Goal: Task Accomplishment & Management: Use online tool/utility

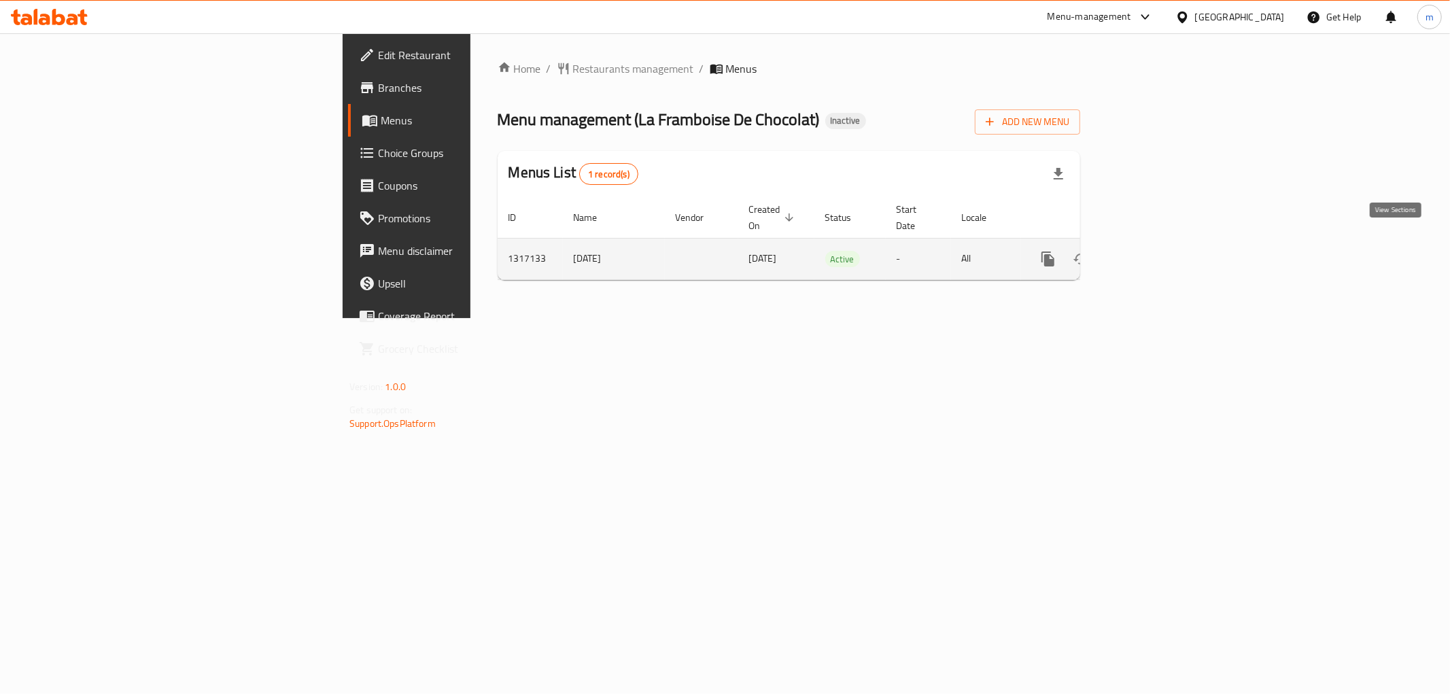
click at [1154, 251] on icon "enhanced table" at bounding box center [1146, 259] width 16 height 16
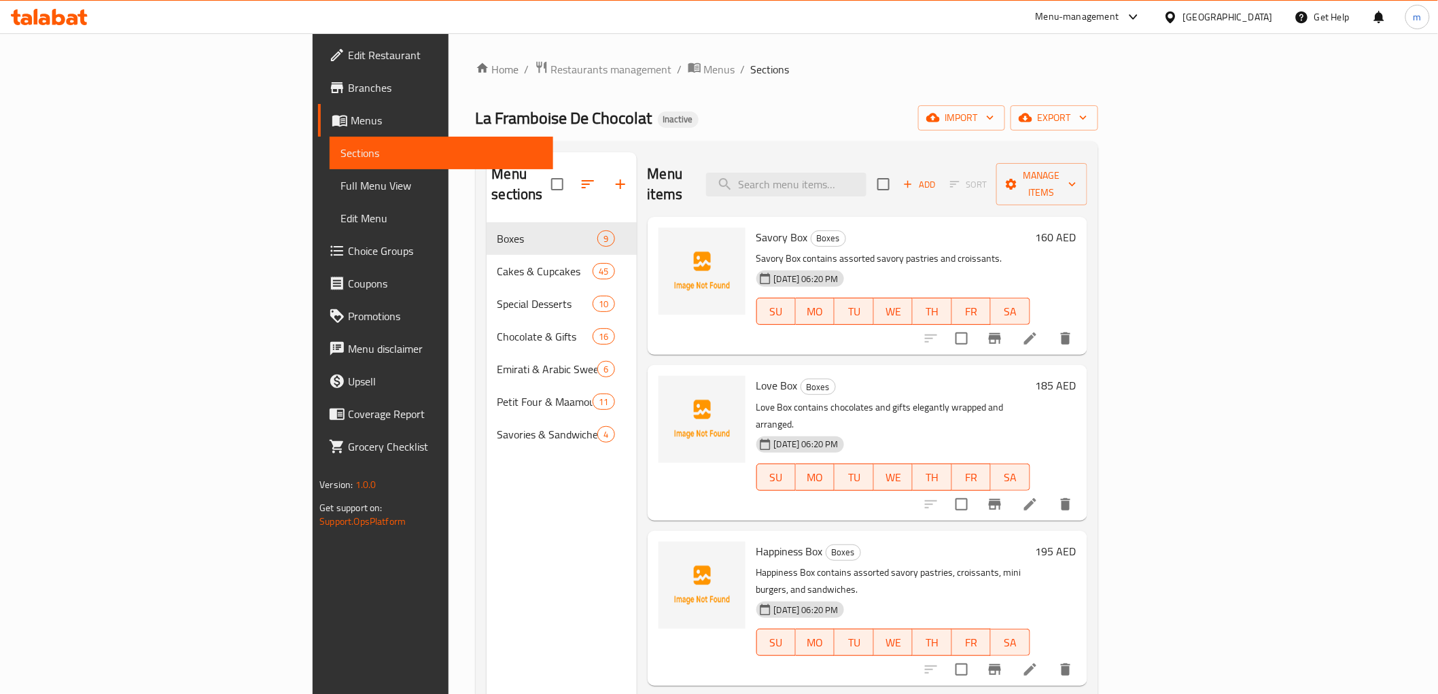
click at [341, 188] on span "Full Menu View" at bounding box center [441, 185] width 201 height 16
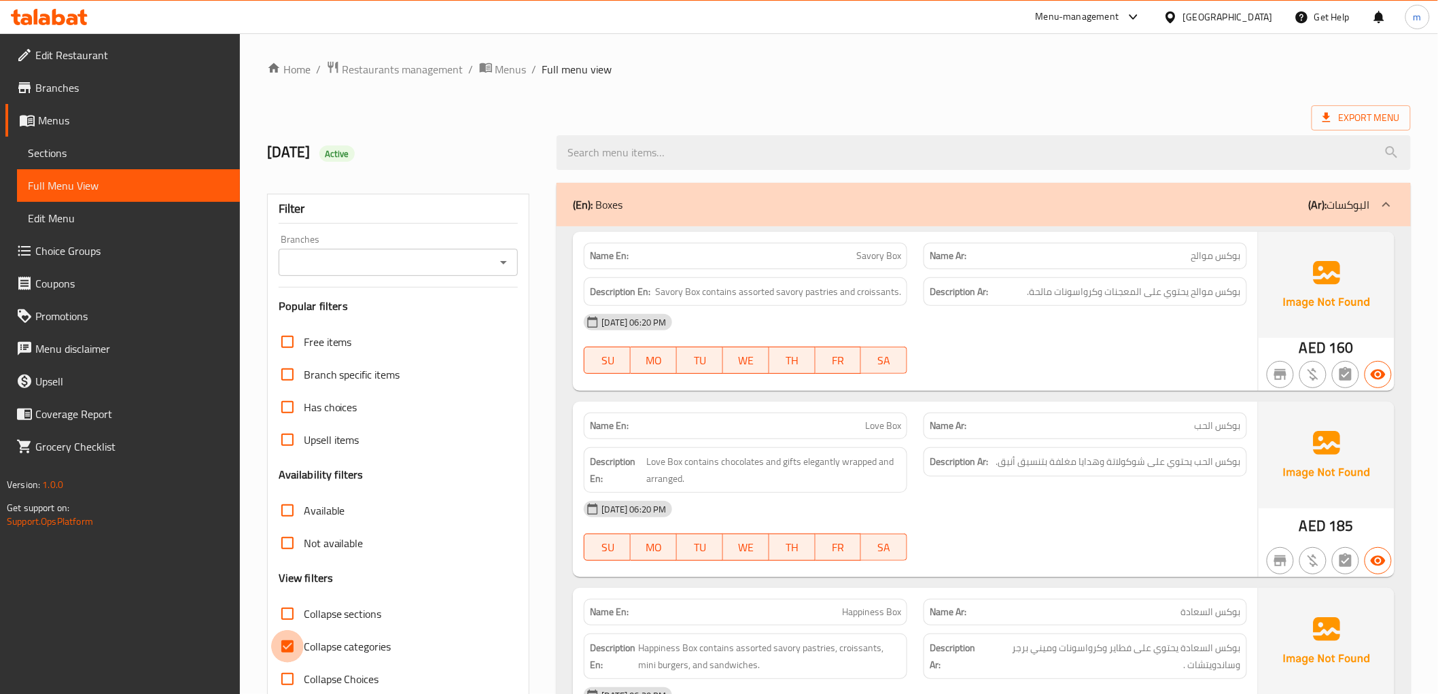
click at [293, 651] on input "Collapse categories" at bounding box center [287, 646] width 33 height 33
checkbox input "false"
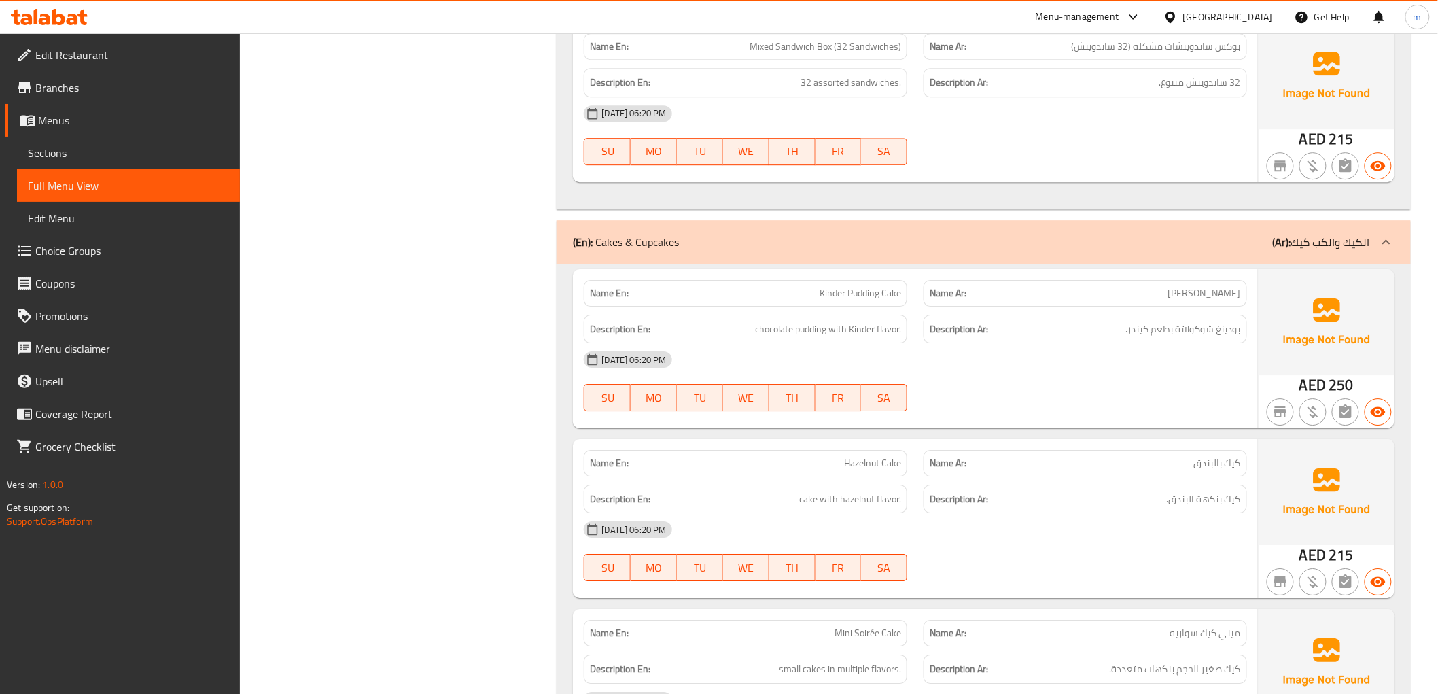
scroll to position [1661, 0]
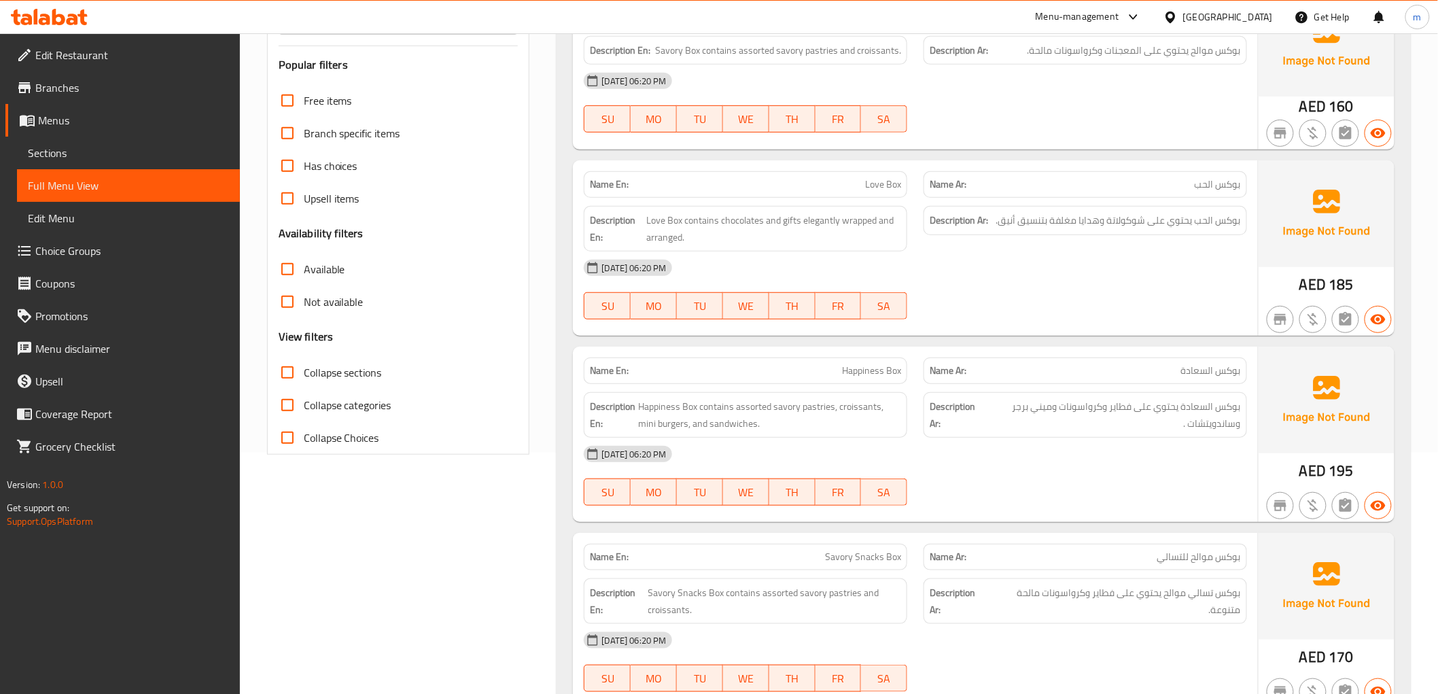
scroll to position [0, 0]
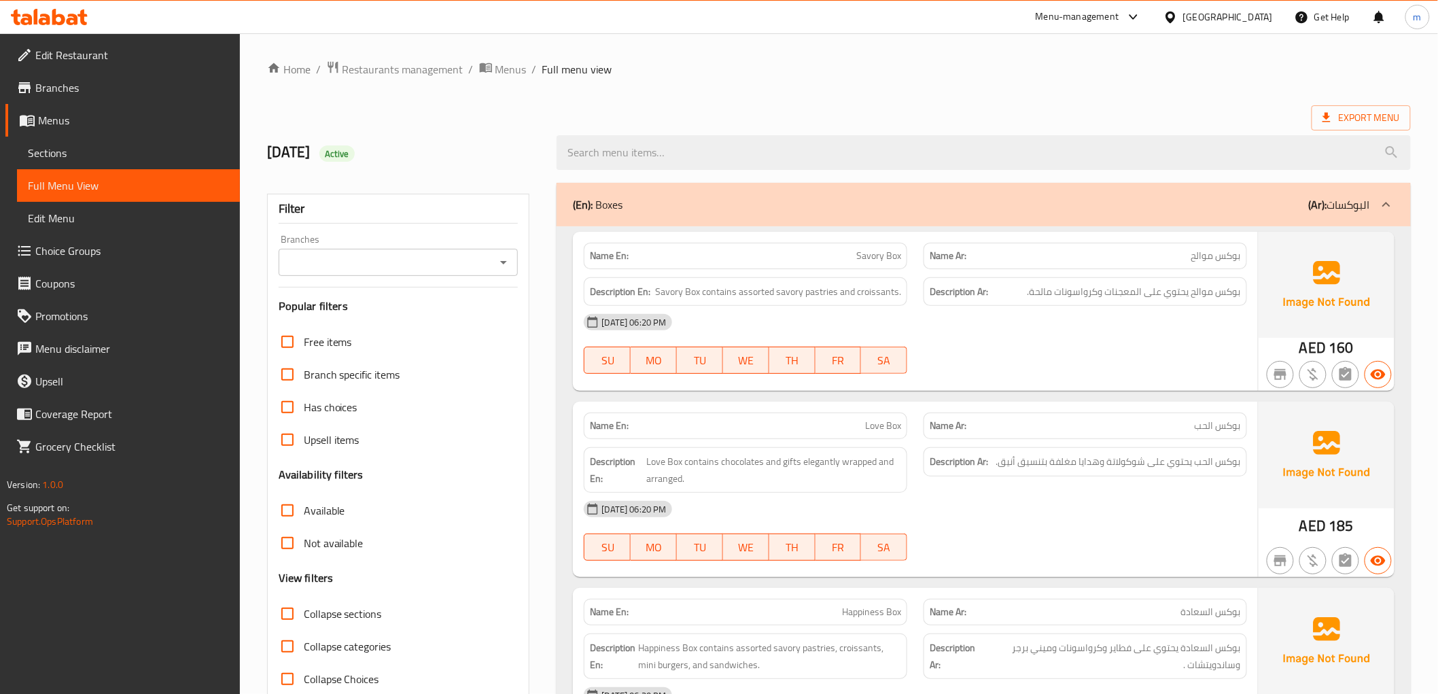
click at [1368, 132] on div at bounding box center [984, 152] width 870 height 51
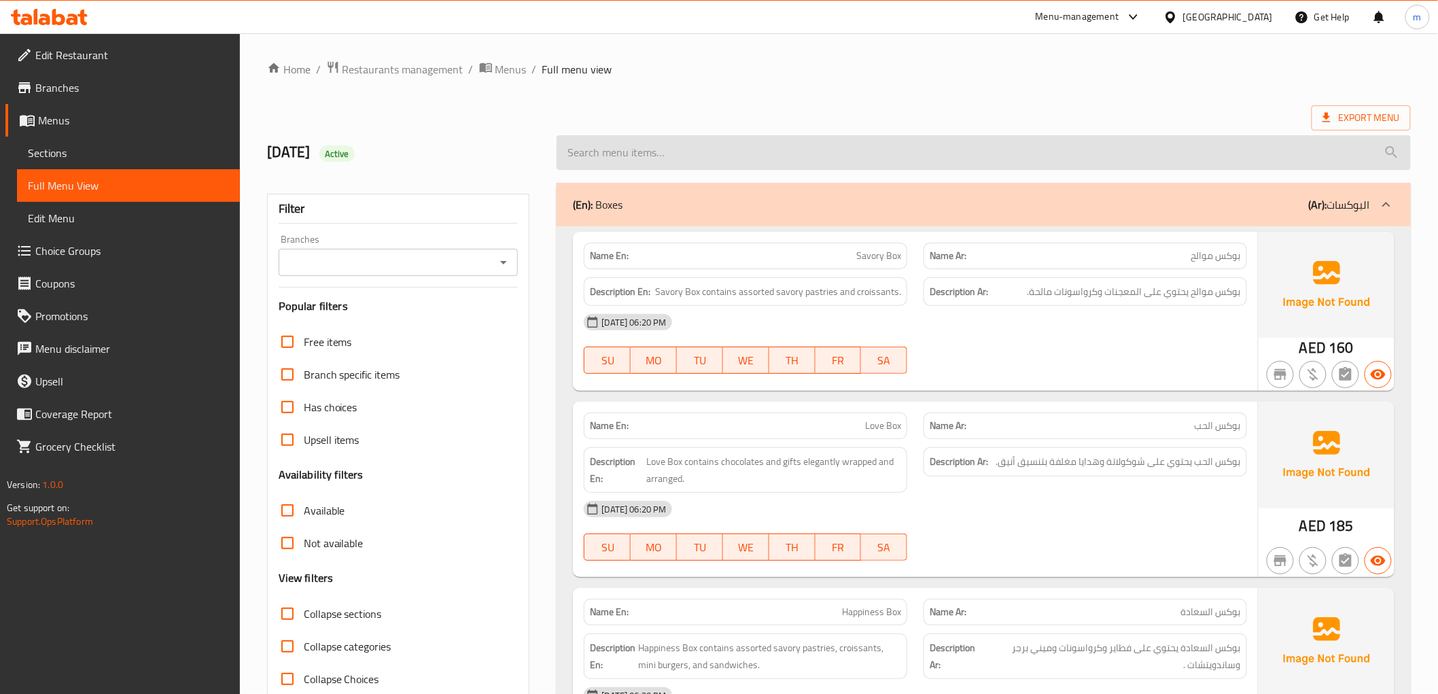
click at [1357, 137] on input "search" at bounding box center [984, 152] width 854 height 35
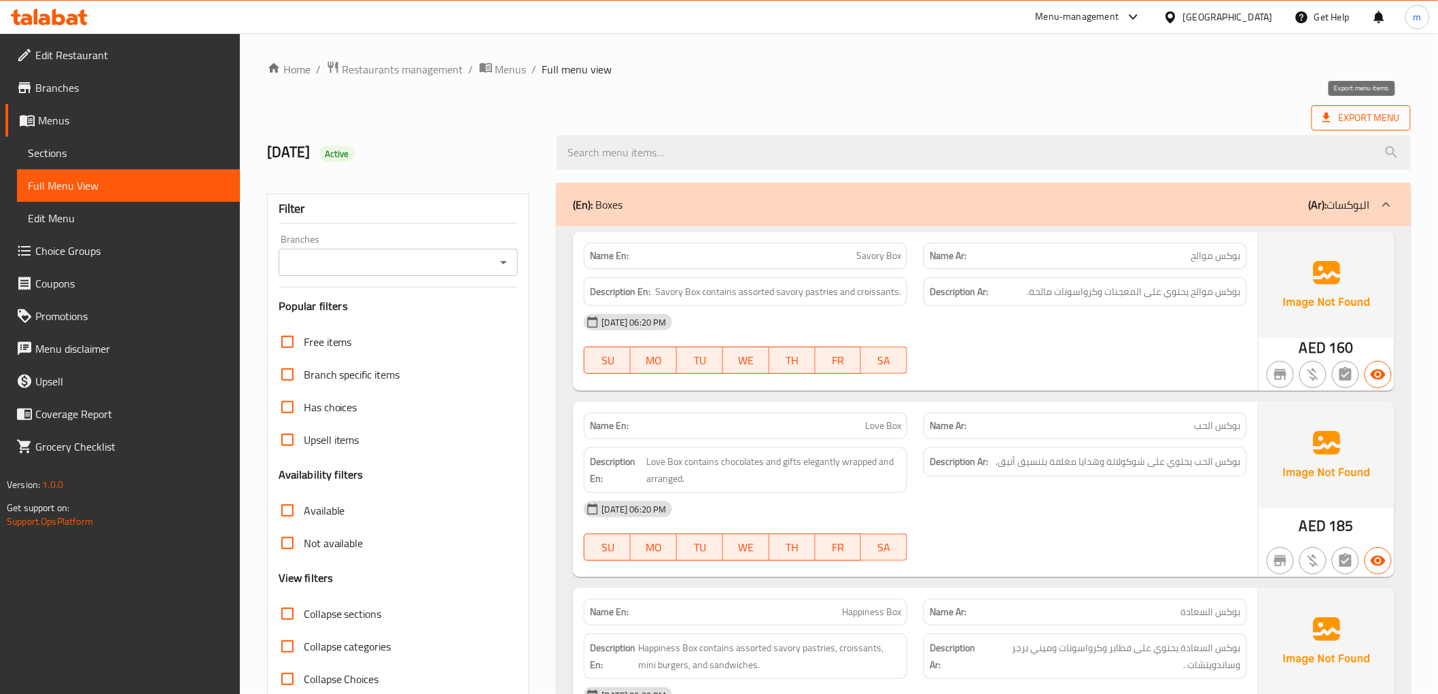
click at [1353, 117] on span "Export Menu" at bounding box center [1361, 117] width 77 height 17
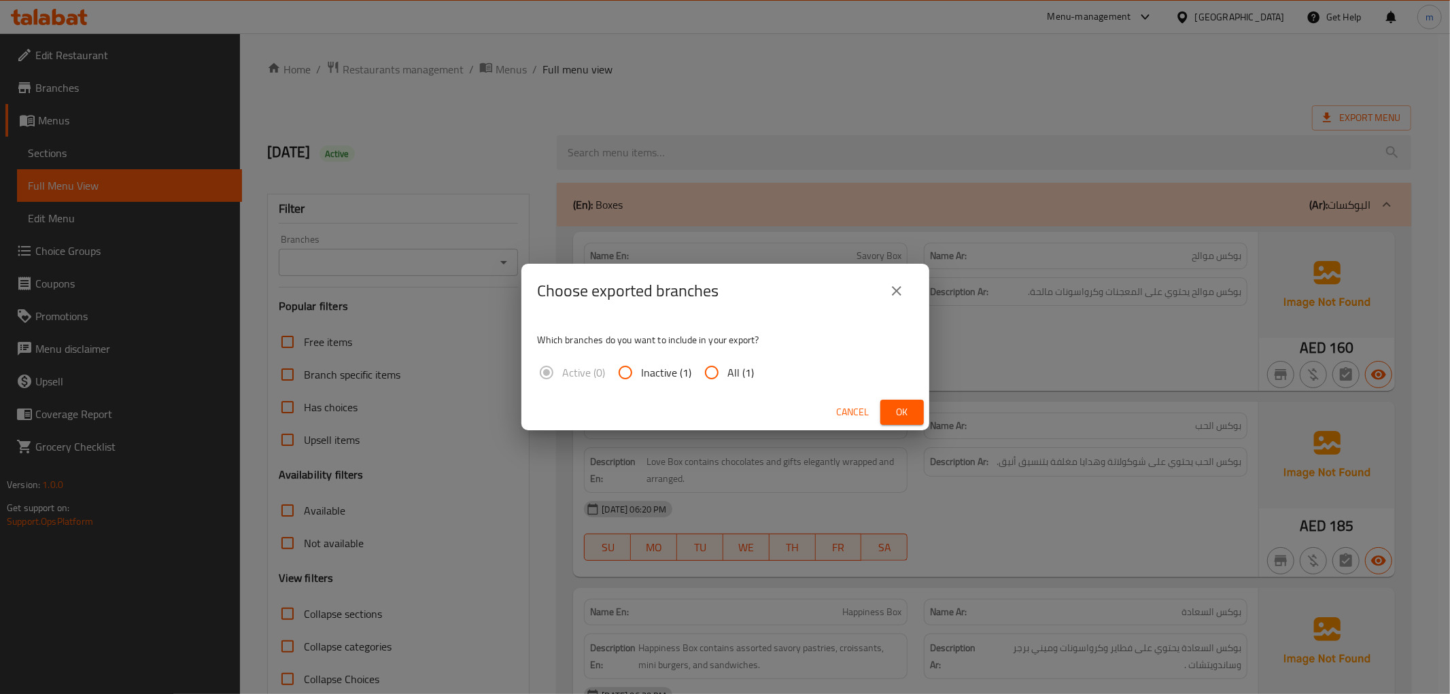
drag, startPoint x: 776, startPoint y: 370, endPoint x: 725, endPoint y: 372, distance: 51.0
click at [731, 372] on div "Which branches do you want to include in your export? Active (0) Inactive (1) A…" at bounding box center [725, 356] width 408 height 76
click at [712, 371] on input "All (1)" at bounding box center [711, 372] width 33 height 33
radio input "true"
click at [912, 416] on span "Ok" at bounding box center [902, 412] width 22 height 17
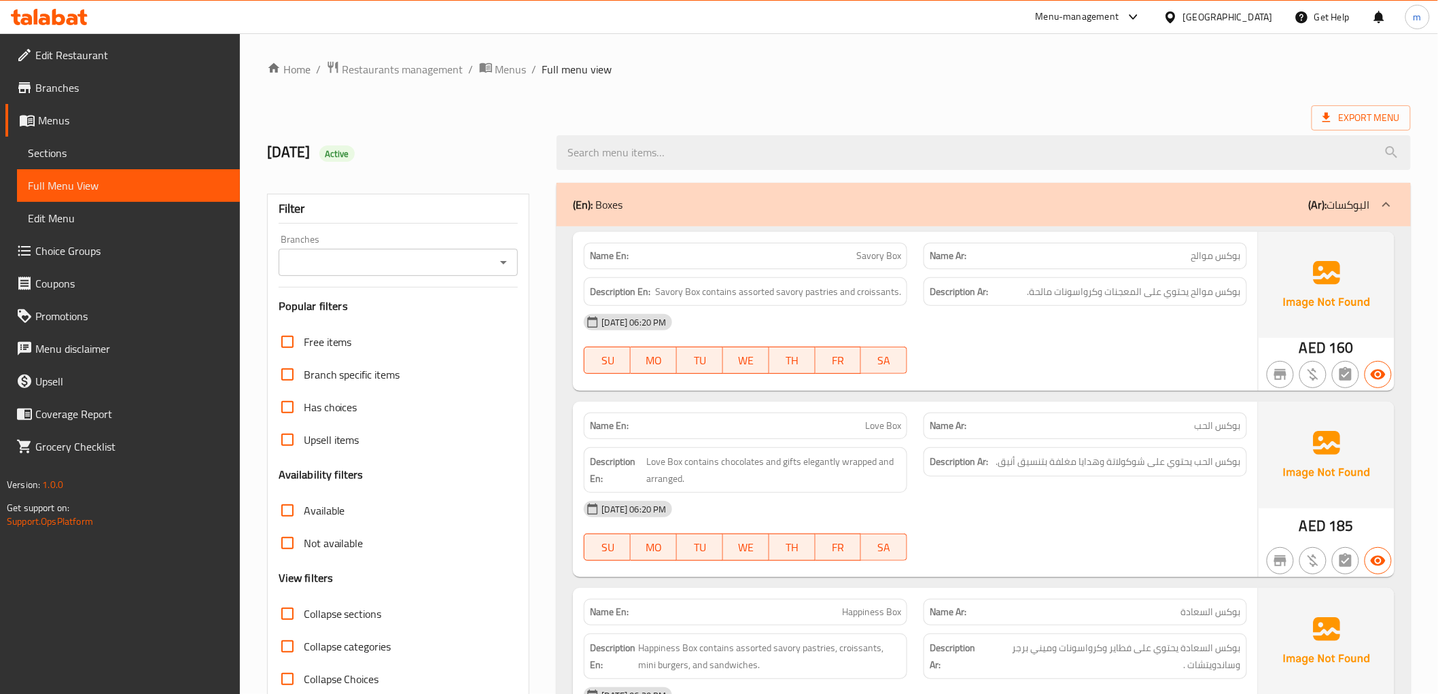
click at [49, 14] on icon at bounding box center [49, 17] width 77 height 16
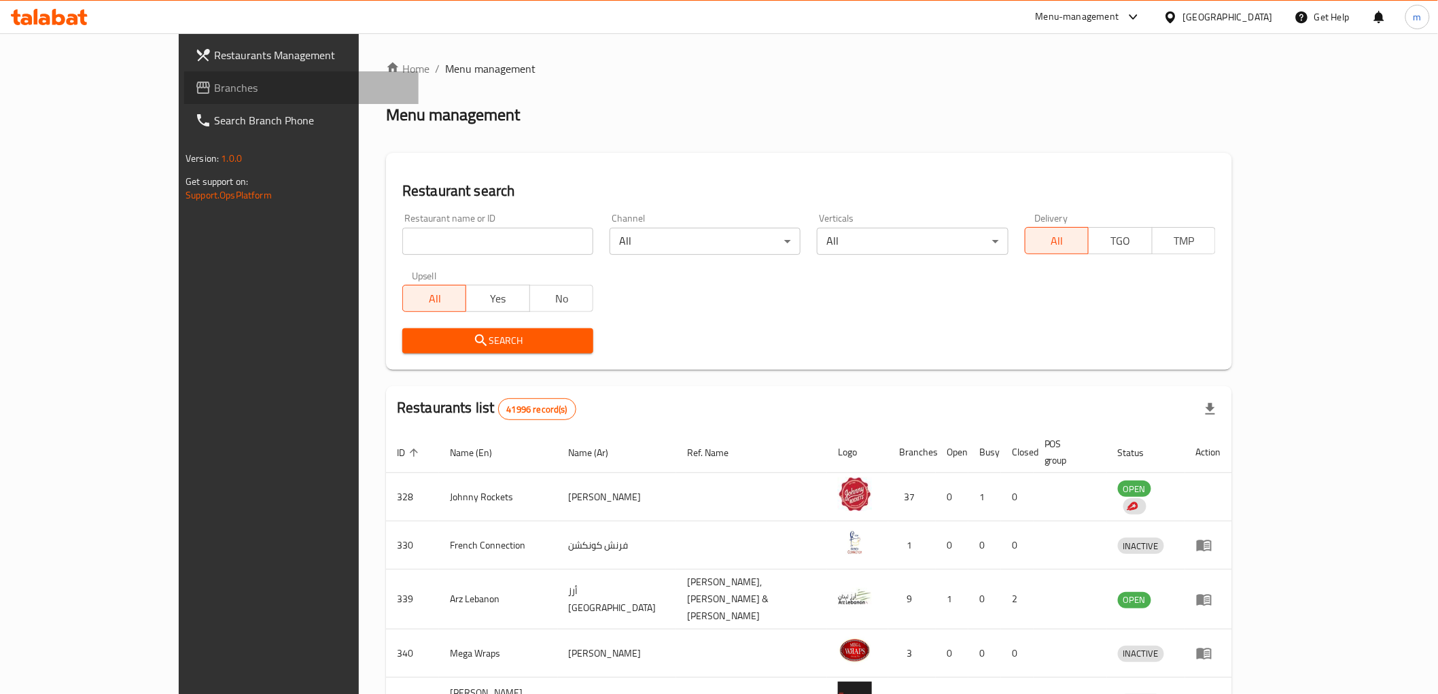
click at [184, 99] on link "Branches" at bounding box center [301, 87] width 235 height 33
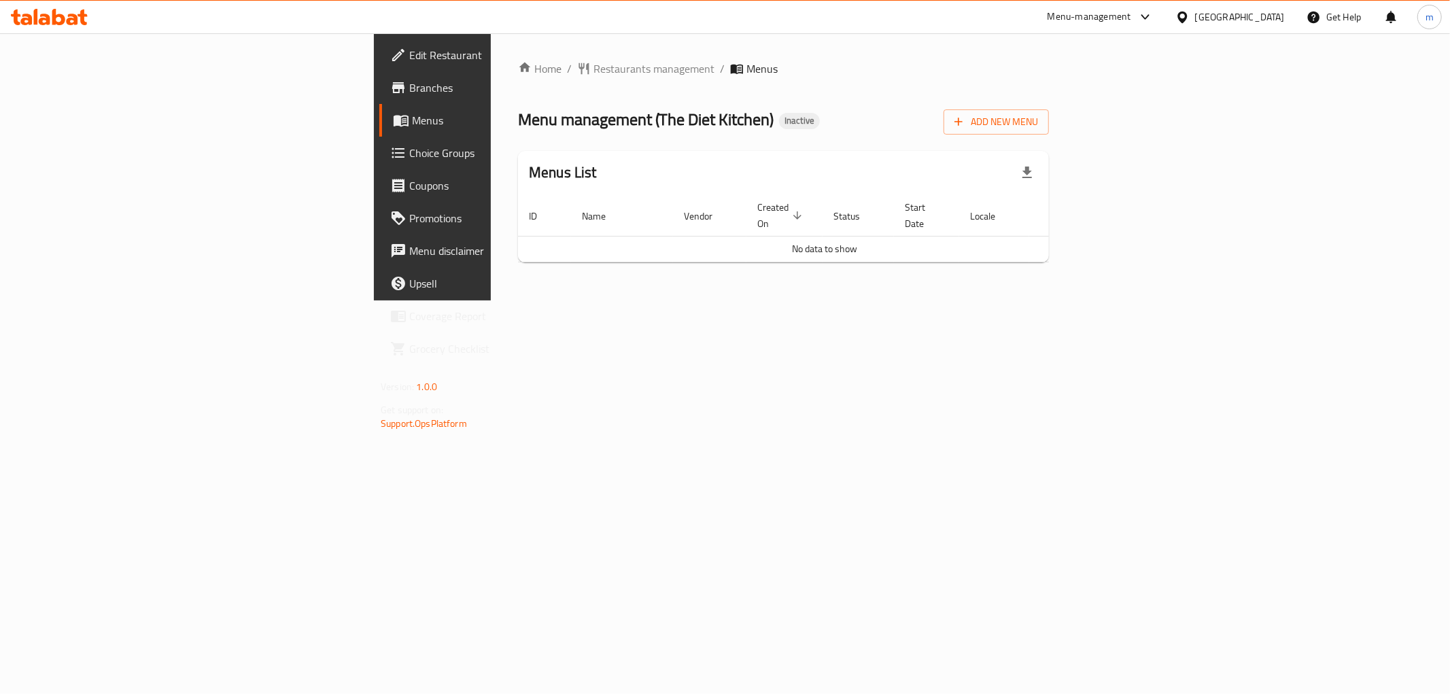
click at [379, 97] on link "Branches" at bounding box center [497, 87] width 237 height 33
